Goal: Task Accomplishment & Management: Manage account settings

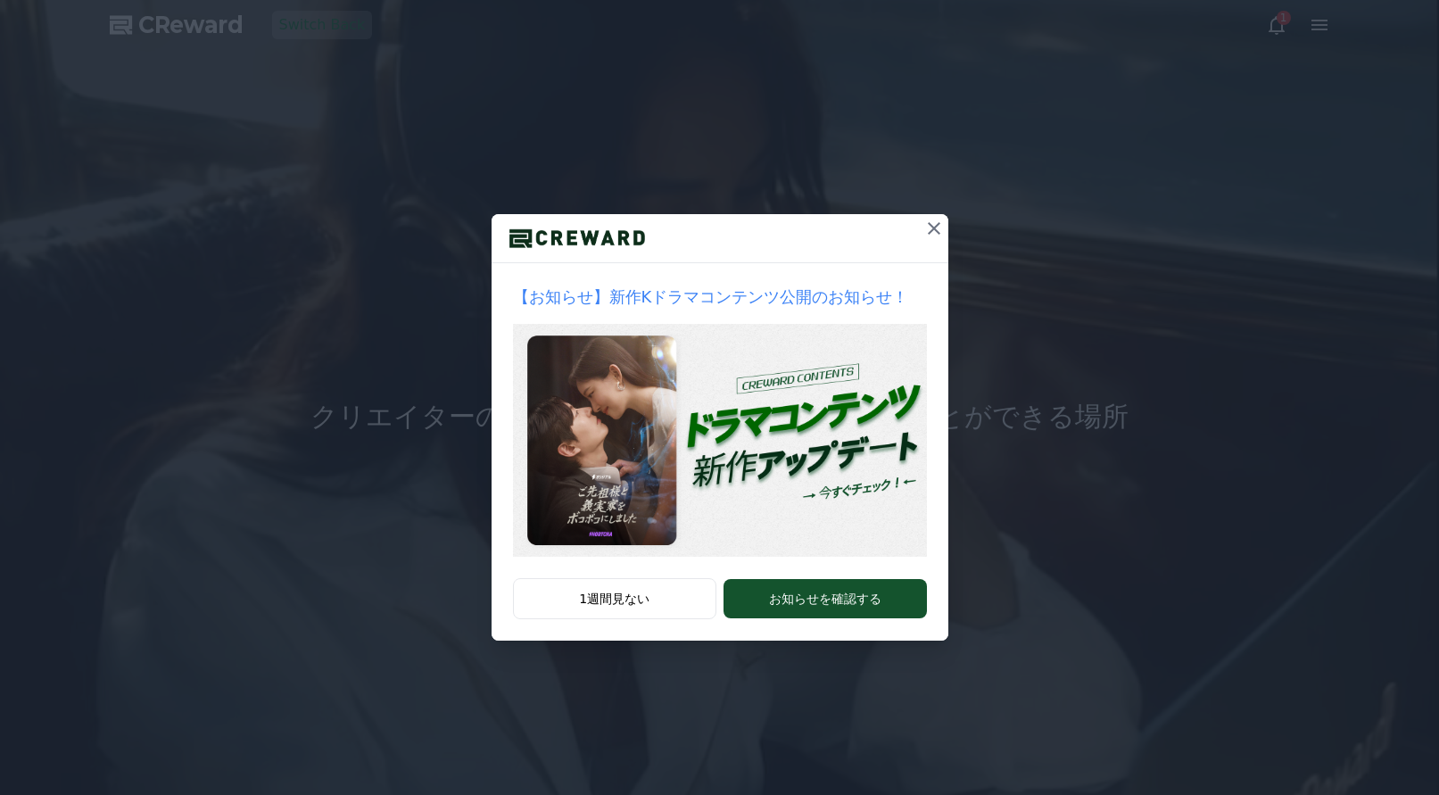
click at [936, 229] on icon at bounding box center [933, 228] width 21 height 21
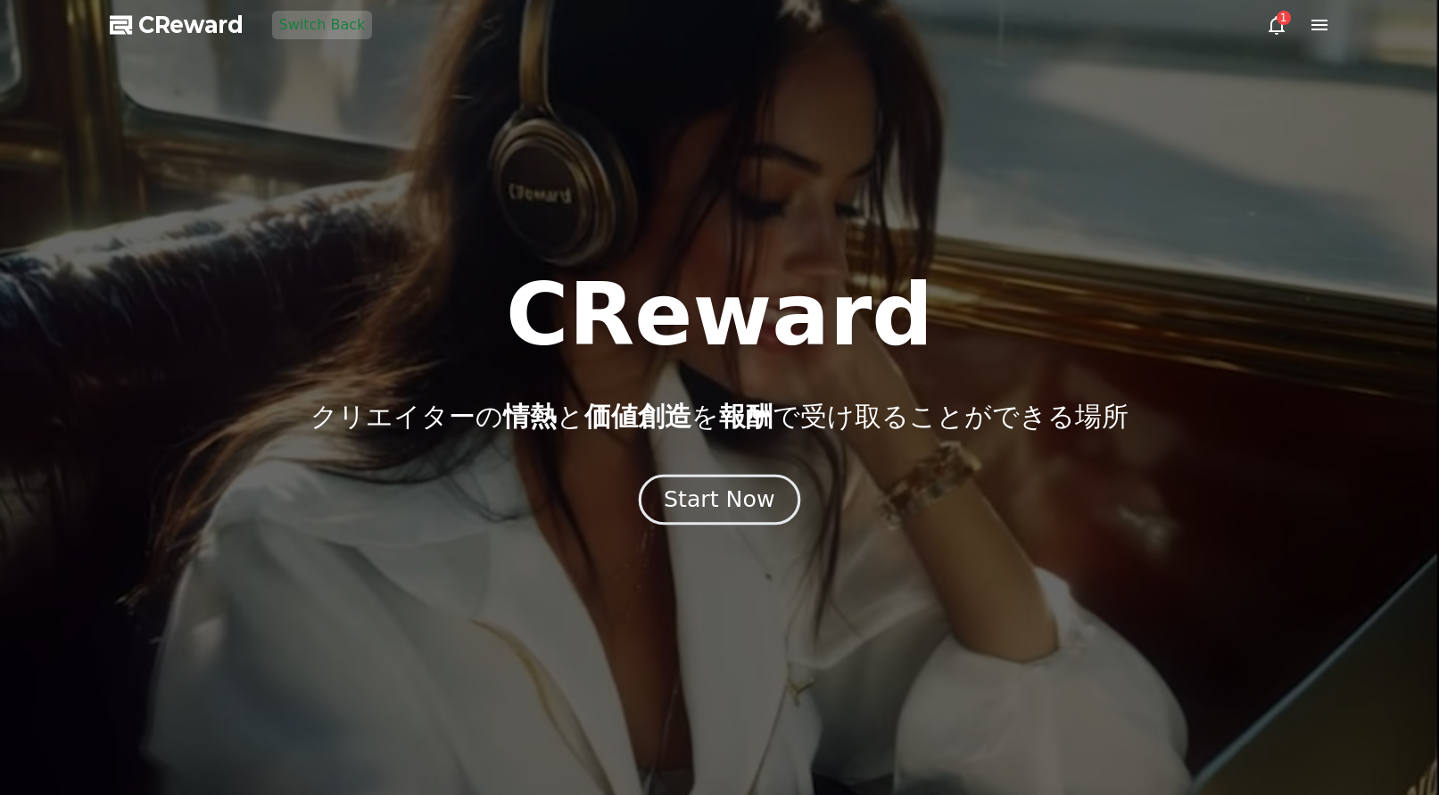
click at [714, 514] on div "Start Now" at bounding box center [719, 499] width 111 height 30
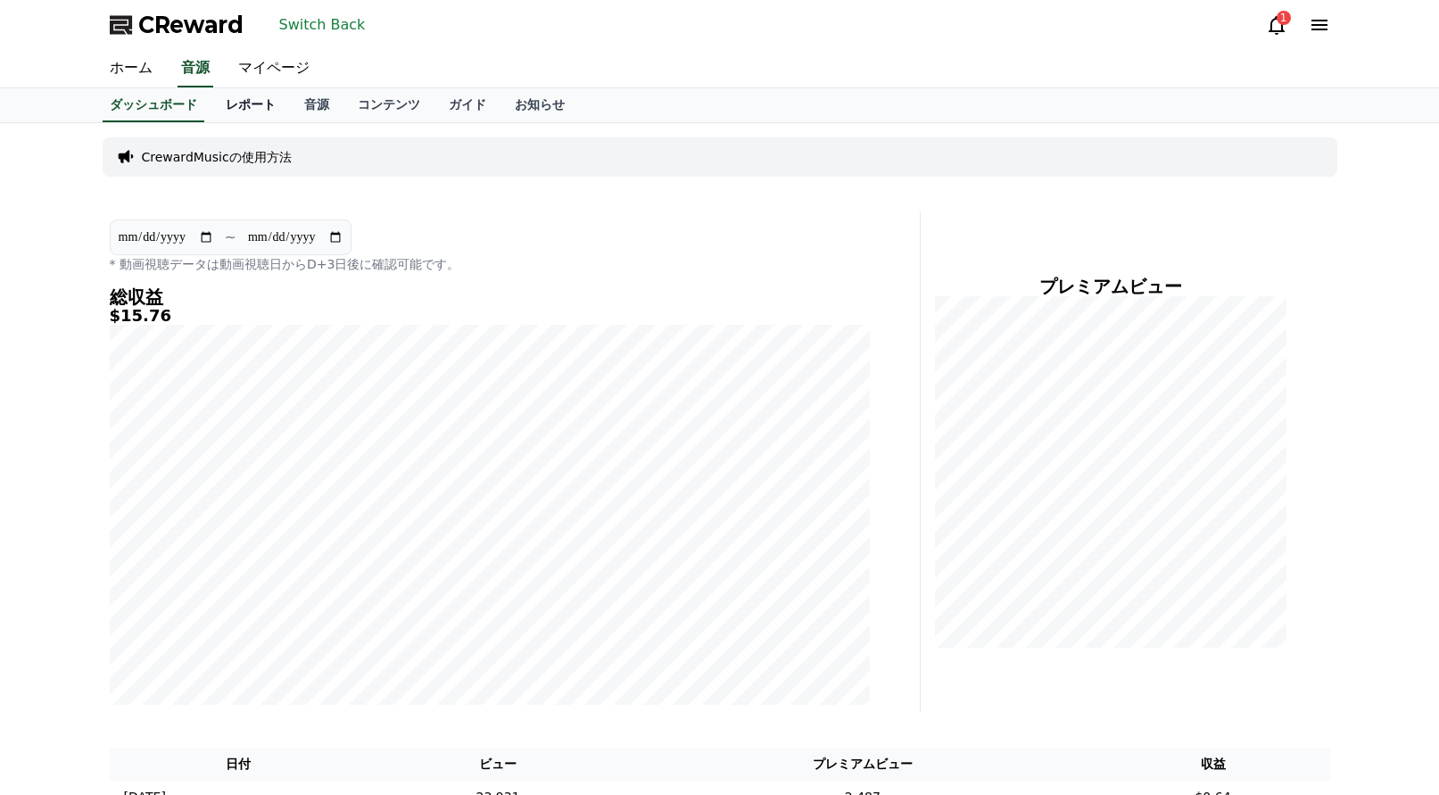
click at [261, 109] on link "レポート" at bounding box center [250, 105] width 78 height 34
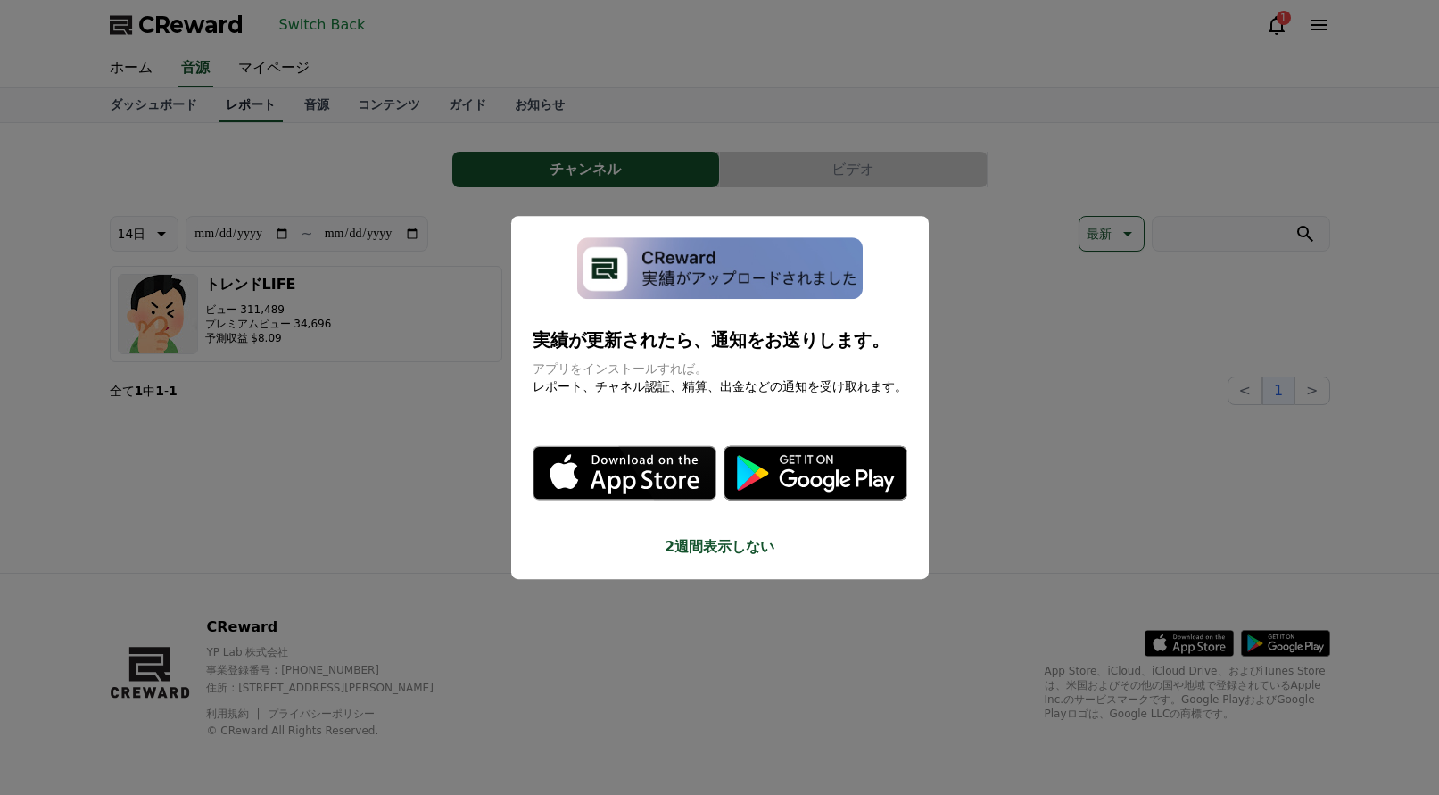
click at [266, 59] on button "close modal" at bounding box center [719, 397] width 1439 height 795
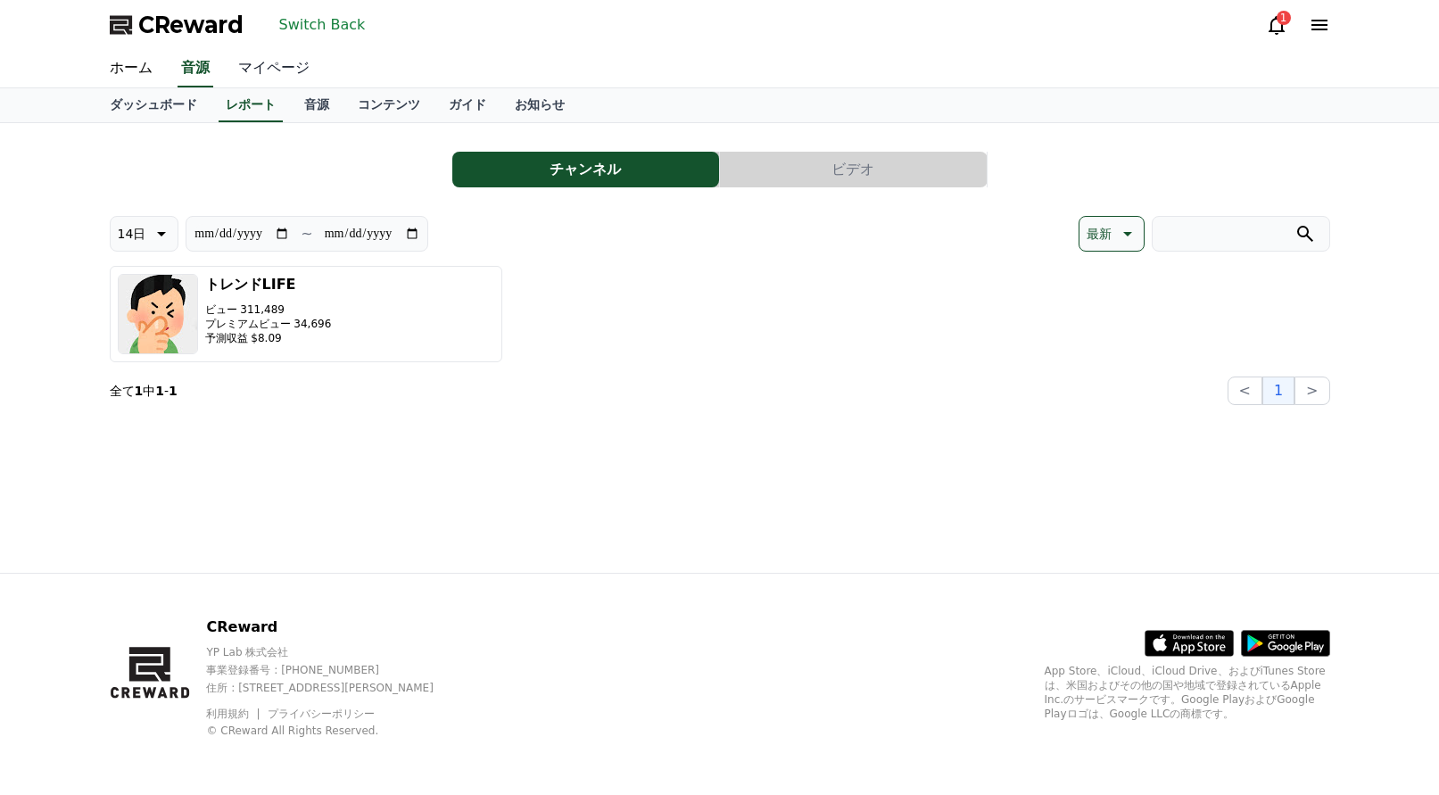
click at [283, 57] on link "マイページ" at bounding box center [274, 68] width 100 height 37
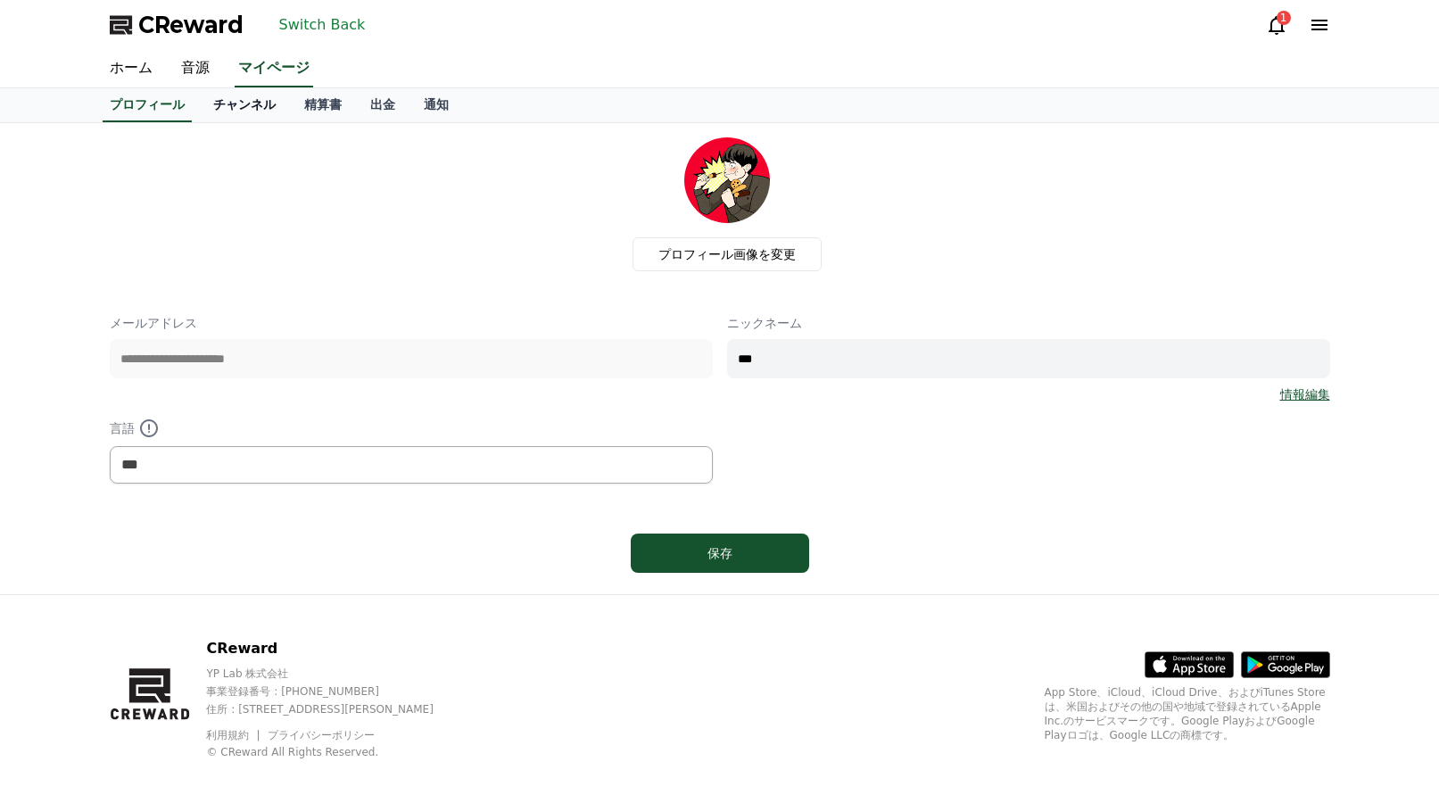
click at [287, 98] on link "チャンネル" at bounding box center [244, 105] width 91 height 34
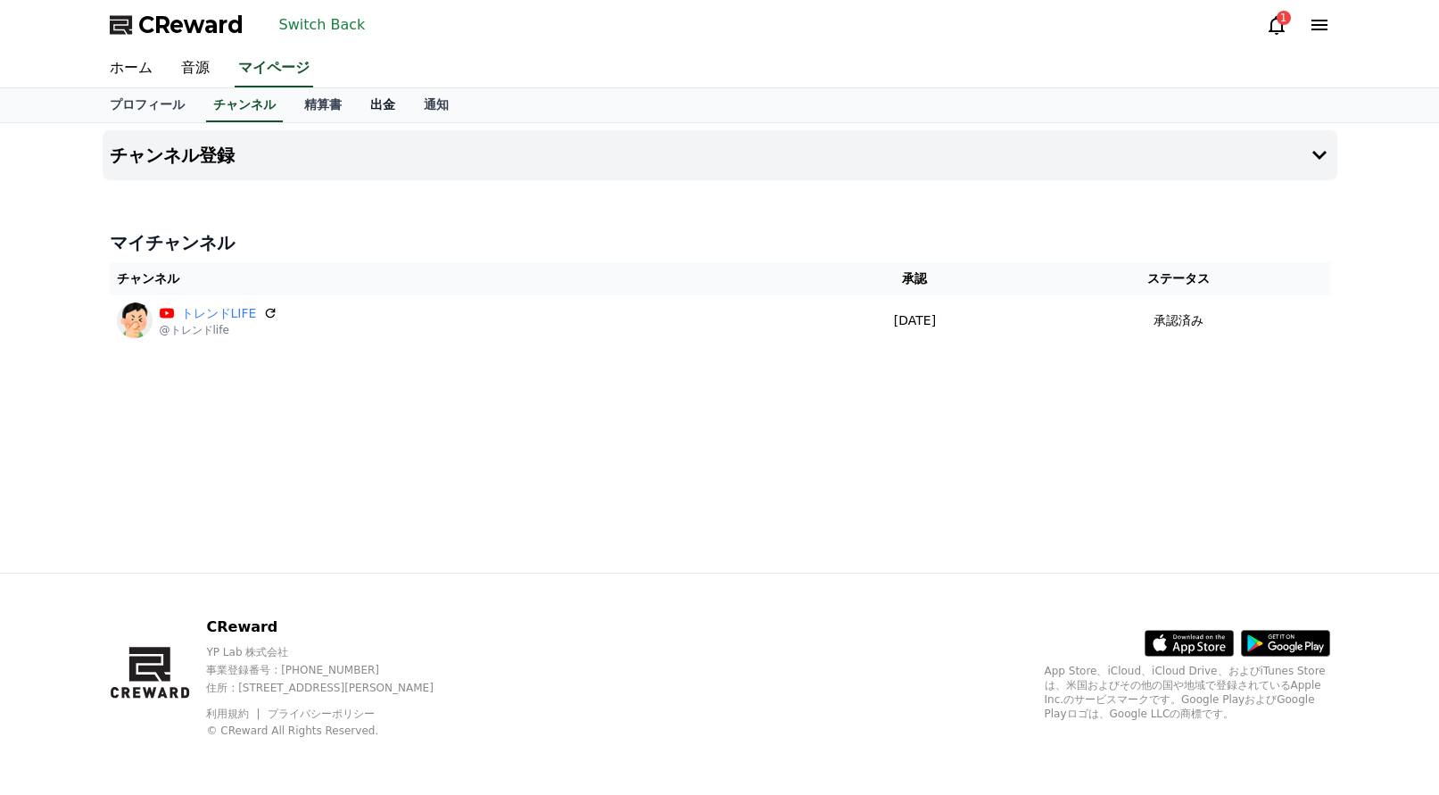
click at [381, 107] on link "出金" at bounding box center [383, 105] width 54 height 34
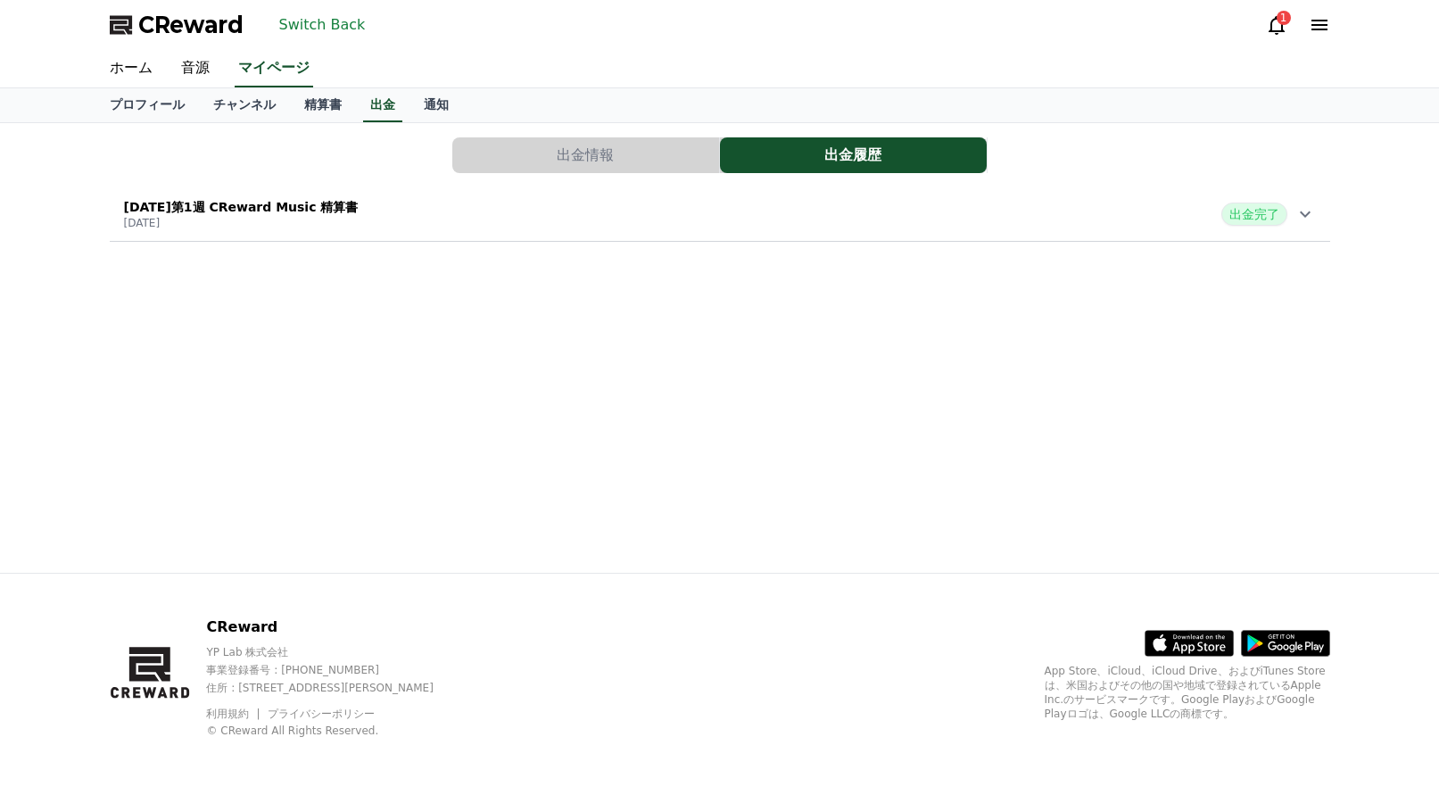
click at [532, 154] on button "出金情報" at bounding box center [585, 155] width 267 height 36
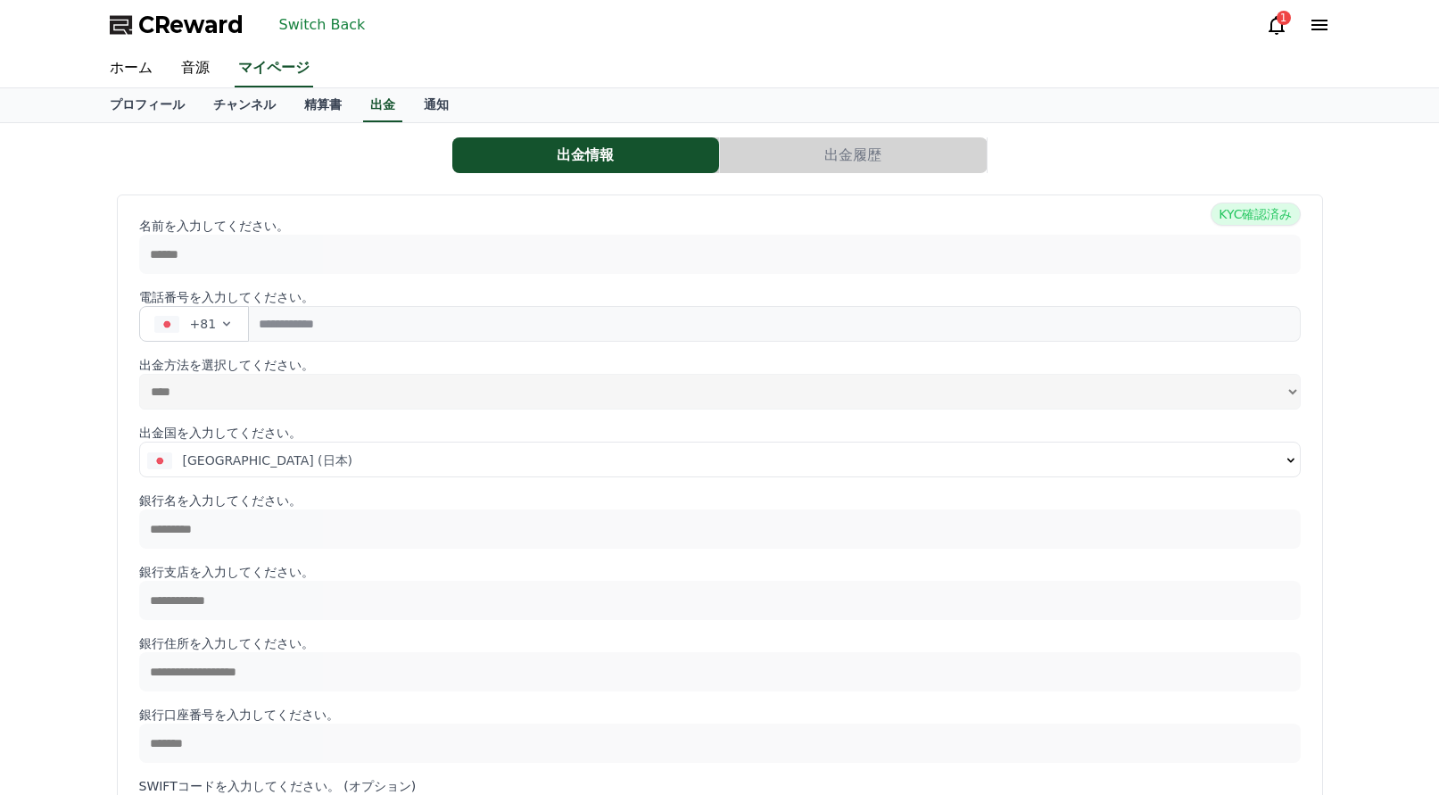
click at [323, 15] on button "Switch Back" at bounding box center [322, 25] width 101 height 29
